Goal: Task Accomplishment & Management: Manage account settings

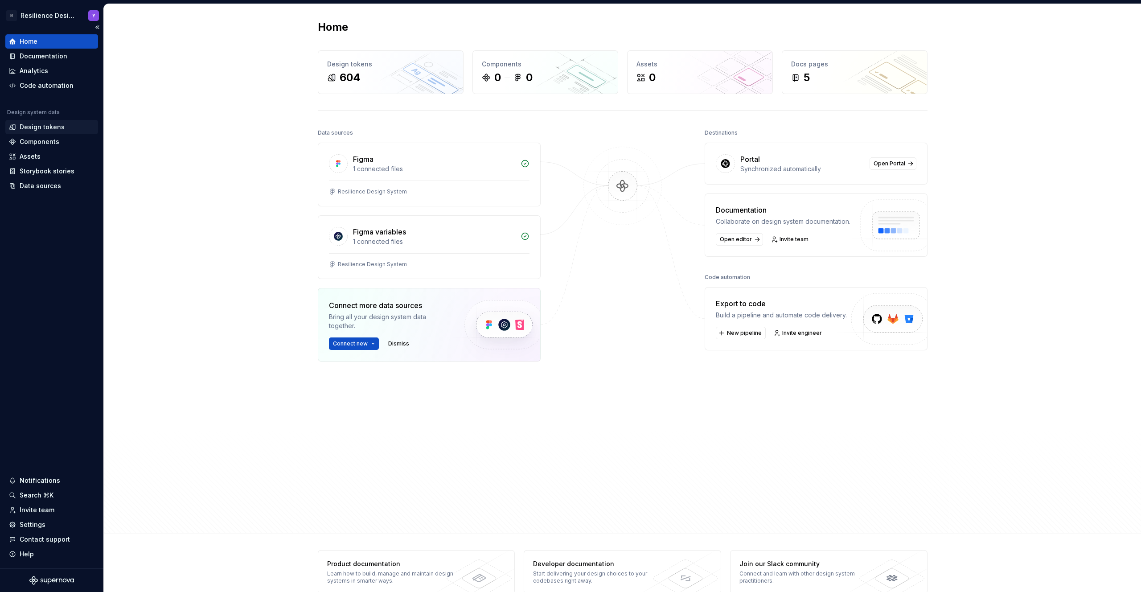
click at [49, 130] on div "Design tokens" at bounding box center [42, 127] width 45 height 9
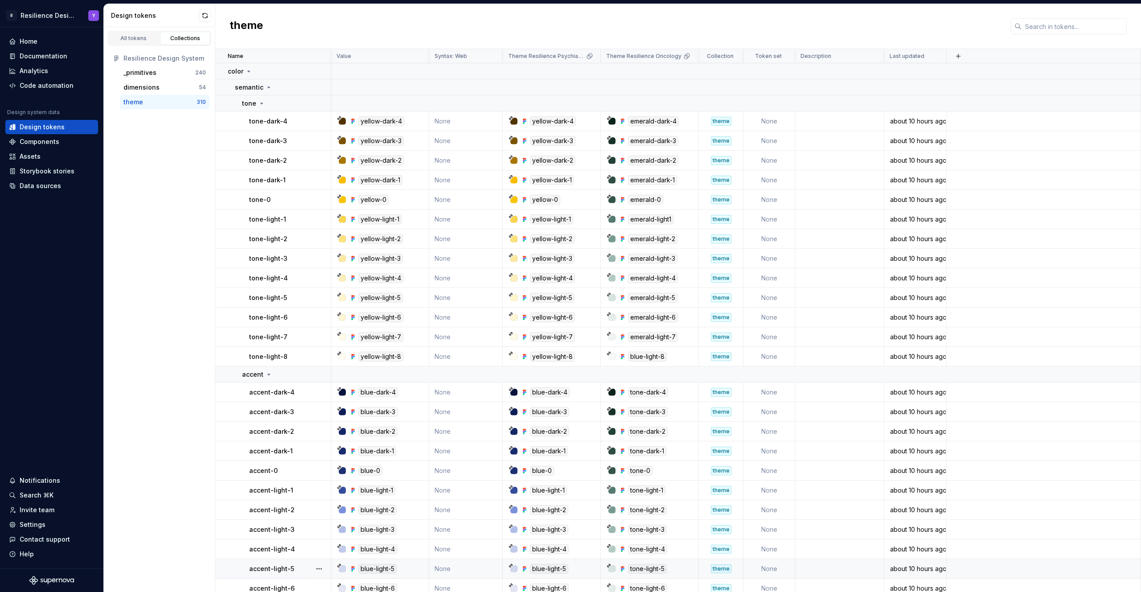
scroll to position [442, 0]
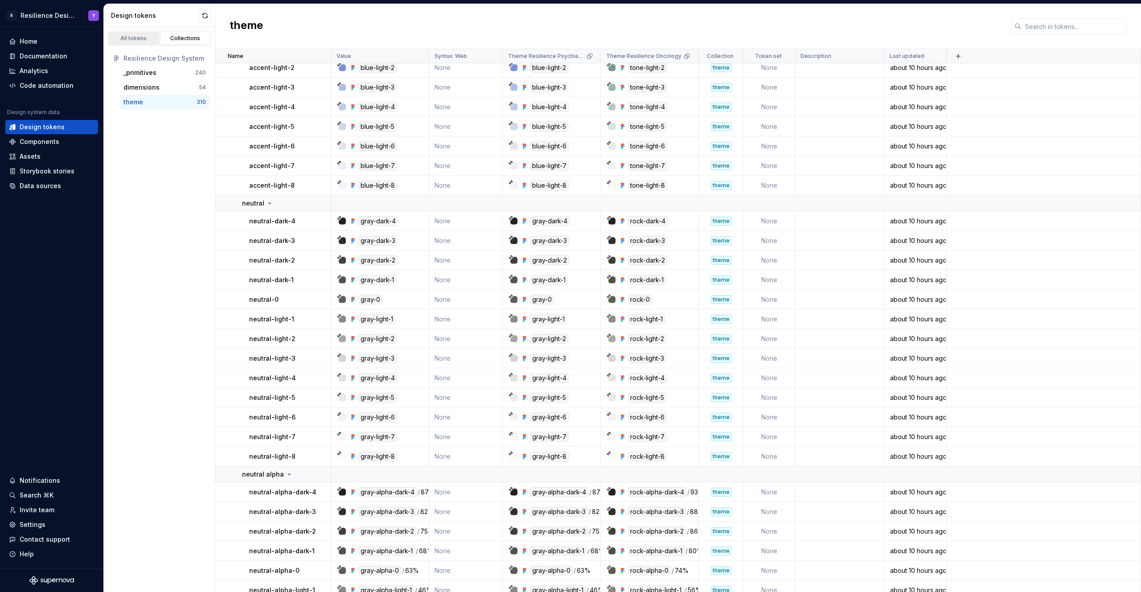
click at [137, 40] on div "All tokens" at bounding box center [133, 38] width 45 height 7
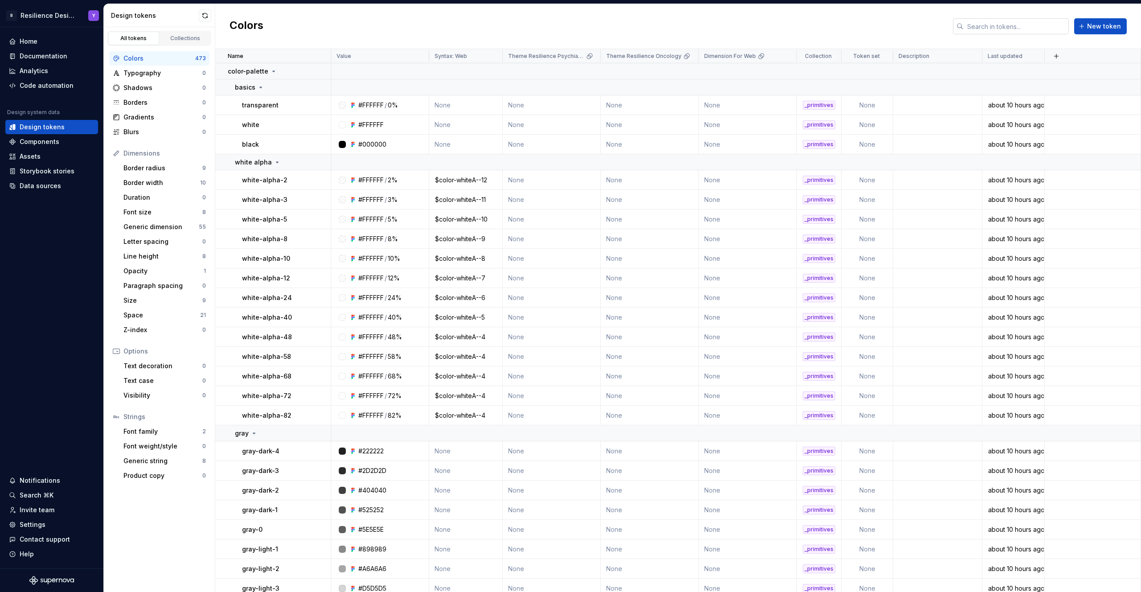
click at [1016, 23] on input "text" at bounding box center [1016, 26] width 105 height 16
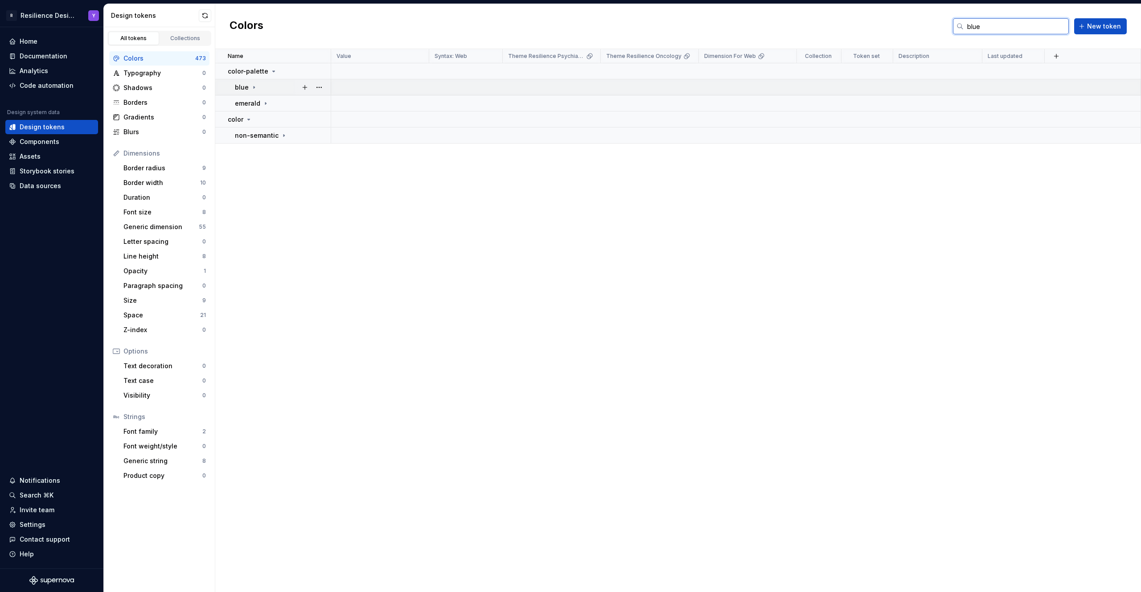
type input "blue"
click at [251, 85] on icon at bounding box center [253, 87] width 7 height 7
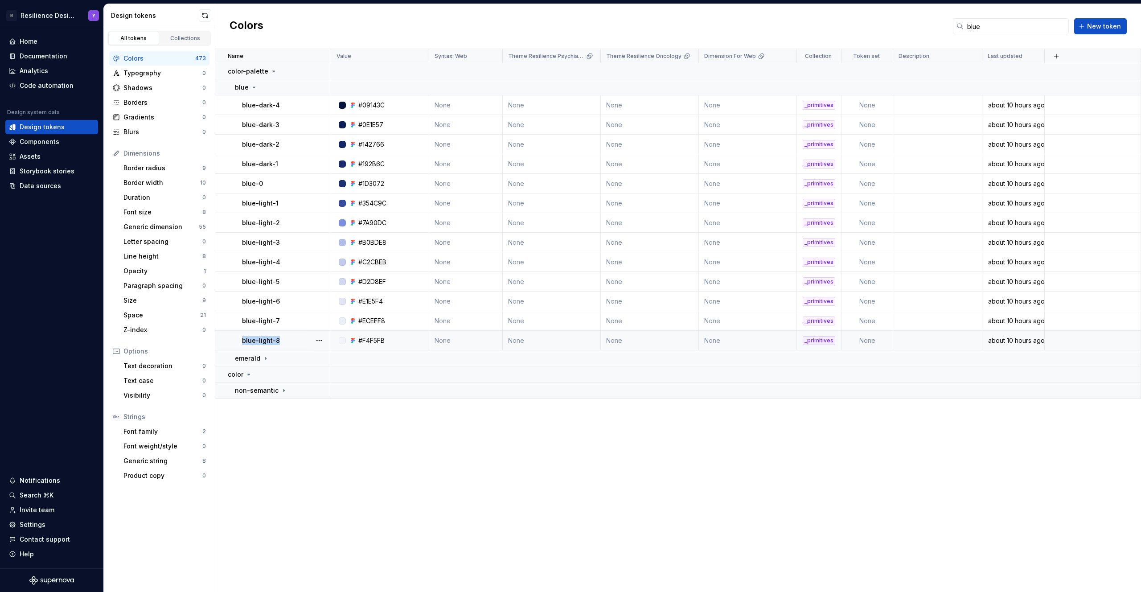
drag, startPoint x: 293, startPoint y: 339, endPoint x: 243, endPoint y: 336, distance: 50.5
click at [243, 336] on div "blue-light-8" at bounding box center [286, 340] width 88 height 9
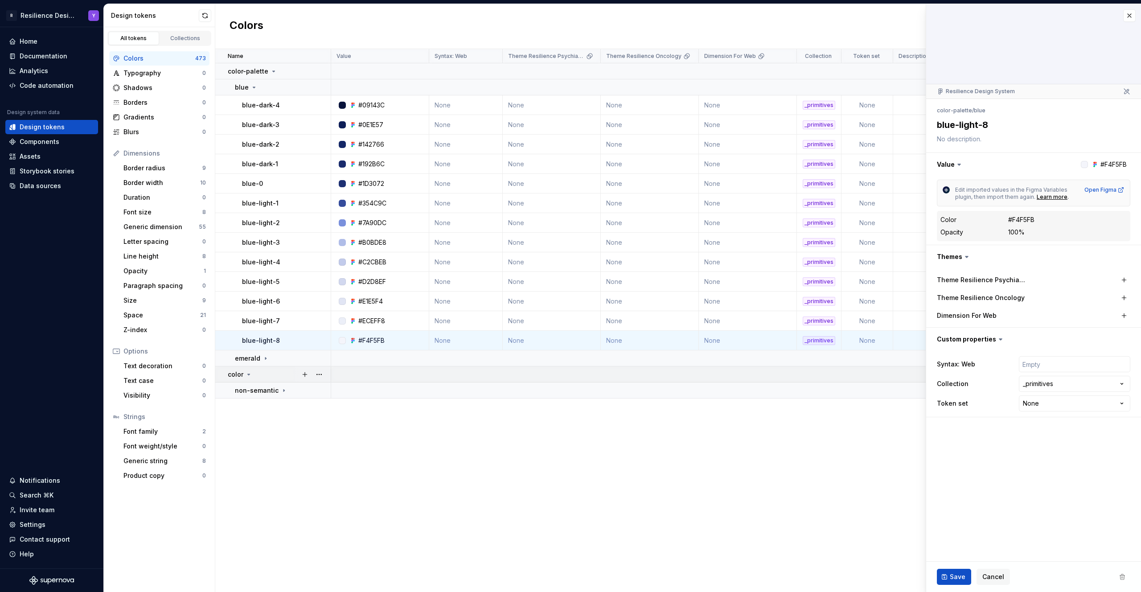
click at [259, 370] on div "color" at bounding box center [279, 374] width 103 height 9
click at [262, 359] on icon at bounding box center [265, 358] width 7 height 7
click at [291, 377] on div "blue-light-8" at bounding box center [286, 376] width 88 height 9
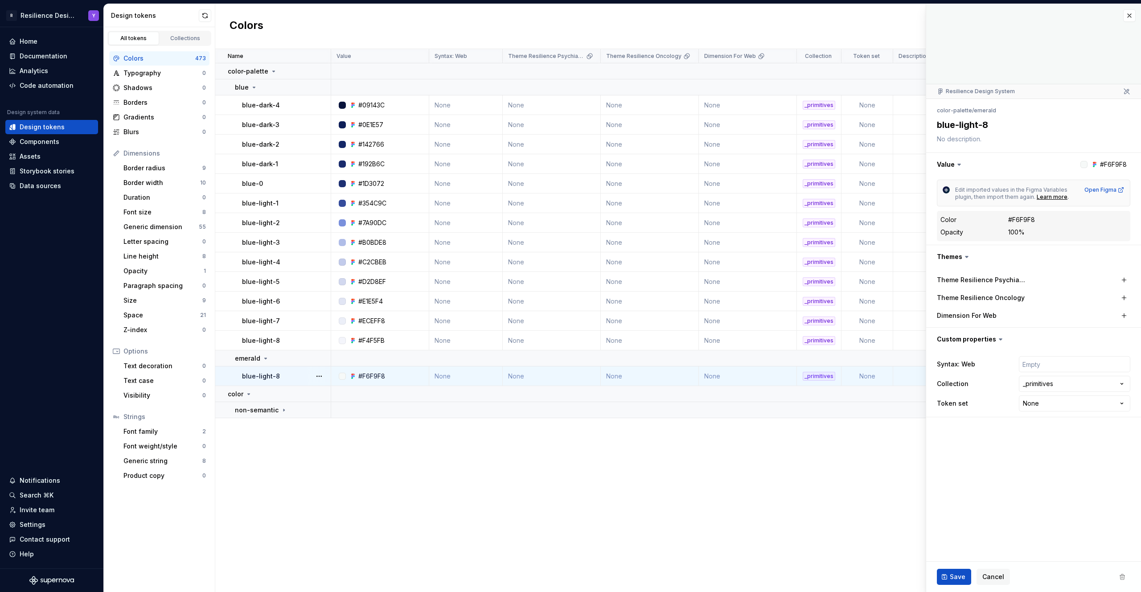
click at [277, 376] on div "blue-light-8" at bounding box center [286, 376] width 88 height 9
click at [265, 376] on p "blue-light-8" at bounding box center [261, 376] width 38 height 9
drag, startPoint x: 1025, startPoint y: 131, endPoint x: 937, endPoint y: 122, distance: 88.4
click at [937, 122] on textarea "blue-light-8" at bounding box center [1031, 125] width 193 height 16
click at [289, 416] on td "non-semantic" at bounding box center [273, 410] width 116 height 16
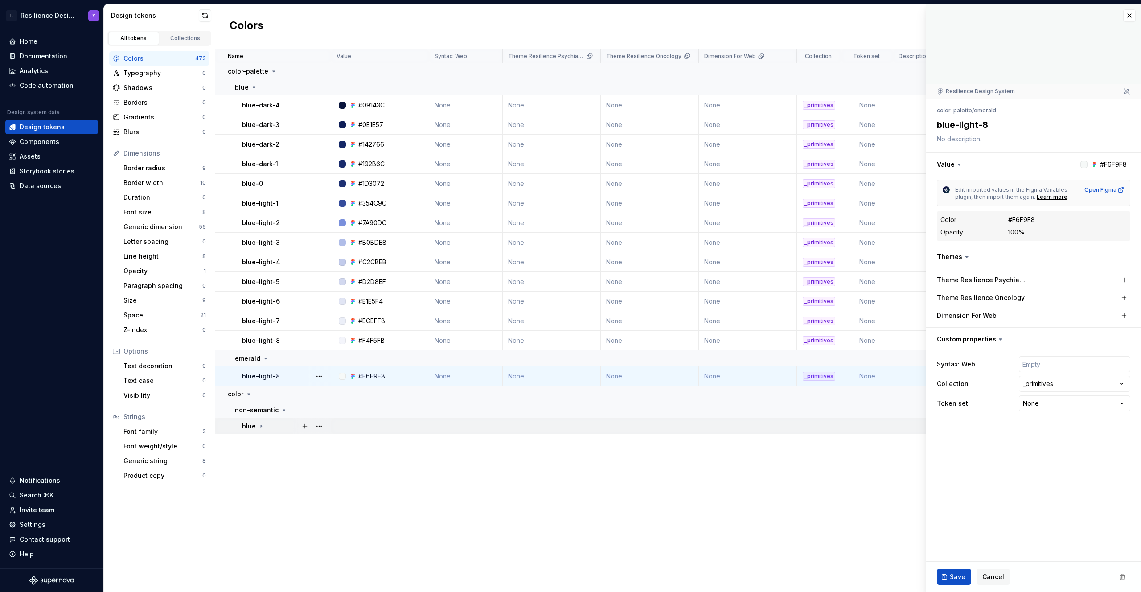
click at [267, 422] on div "blue" at bounding box center [286, 426] width 88 height 9
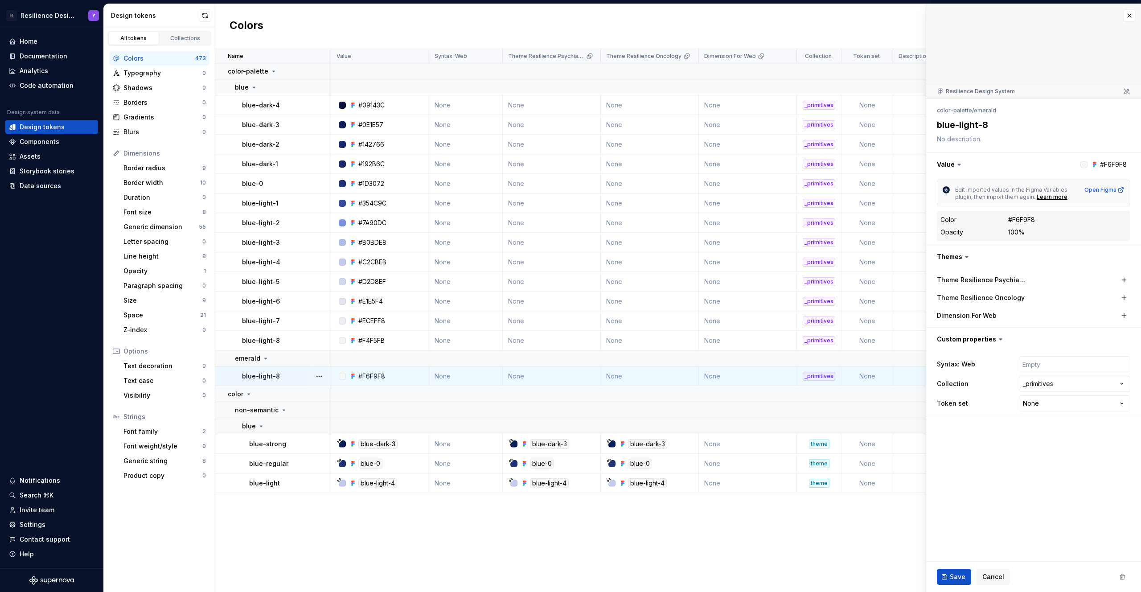
click at [266, 377] on p "blue-light-8" at bounding box center [261, 376] width 38 height 9
click at [322, 374] on button "button" at bounding box center [319, 376] width 12 height 12
click at [429, 526] on html "R Resilience Design System Y Home Documentation Analytics Code automation Desig…" at bounding box center [570, 296] width 1141 height 592
type textarea "*"
